Goal: Navigation & Orientation: Find specific page/section

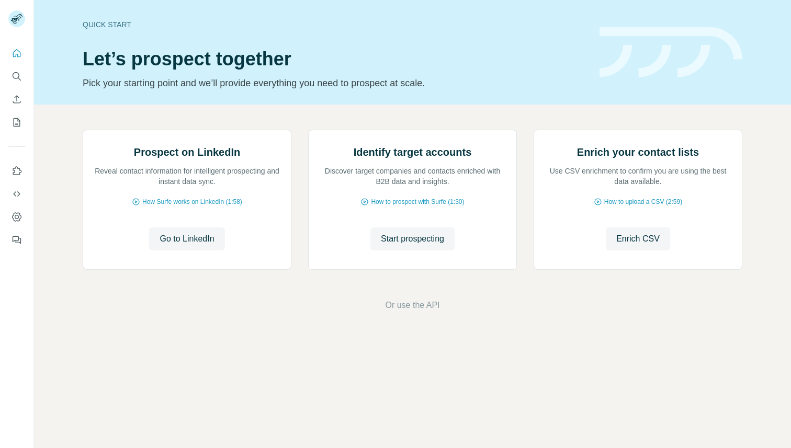
click at [10, 133] on div at bounding box center [16, 144] width 33 height 212
click at [14, 126] on icon "My lists" at bounding box center [17, 122] width 7 height 8
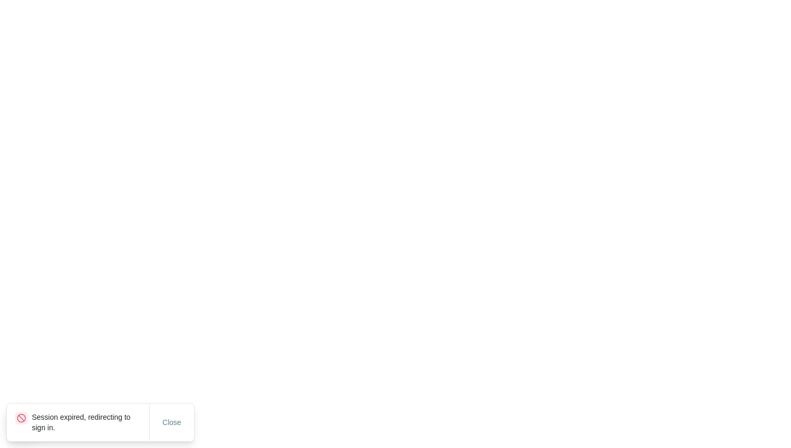
click at [20, 0] on html "Session expired, redirecting to sign in. Close" at bounding box center [395, 0] width 791 height 0
